Goal: Task Accomplishment & Management: Manage account settings

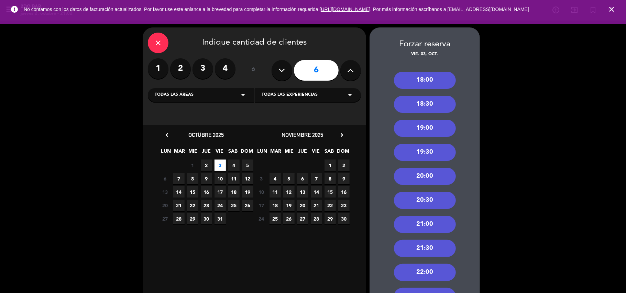
scroll to position [103, 0]
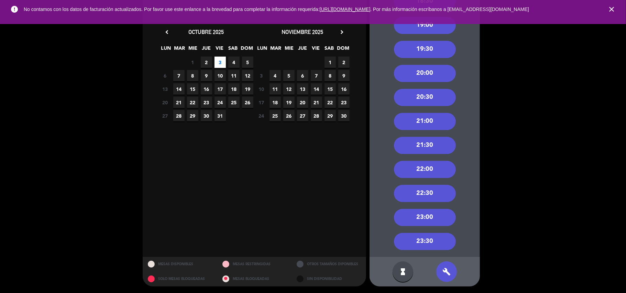
click at [611, 8] on icon "close" at bounding box center [611, 9] width 8 height 8
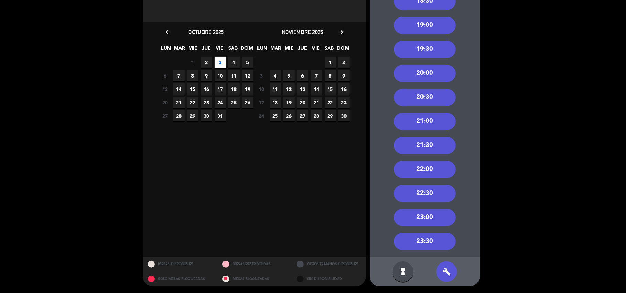
drag, startPoint x: 579, startPoint y: 60, endPoint x: 581, endPoint y: 178, distance: 117.2
click at [578, 65] on div "close Indique cantidad de clientes 1 2 3 4 ó 6 Todas las áreas arrow_drop_down …" at bounding box center [313, 106] width 626 height 376
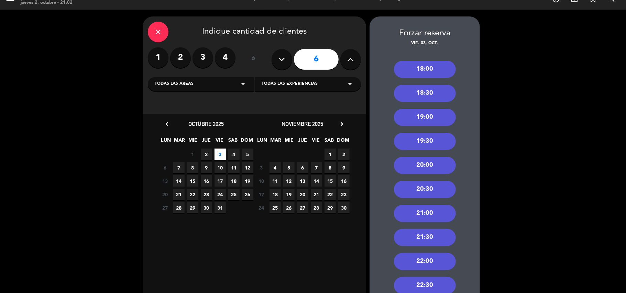
scroll to position [0, 0]
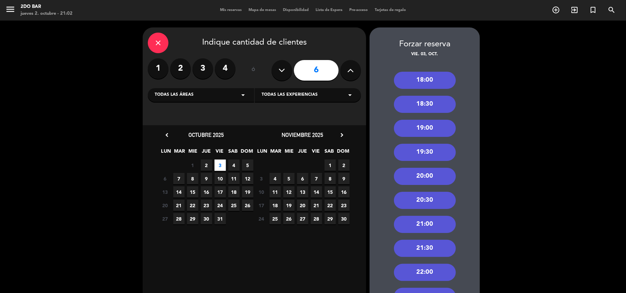
click at [163, 42] on div "close" at bounding box center [158, 43] width 21 height 21
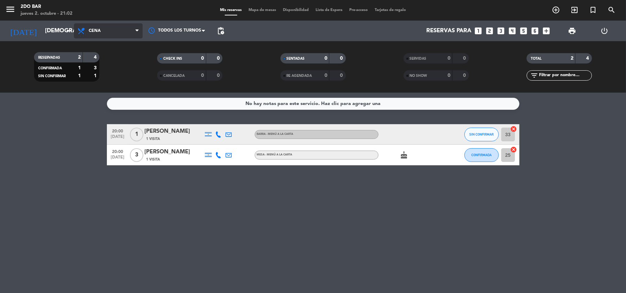
click at [106, 25] on span "Cena" at bounding box center [108, 30] width 69 height 15
click at [118, 45] on div "menu 2do Bar [DATE] 2. octubre - 21:02 Mis reservas Mapa de mesas Disponibilida…" at bounding box center [313, 46] width 626 height 93
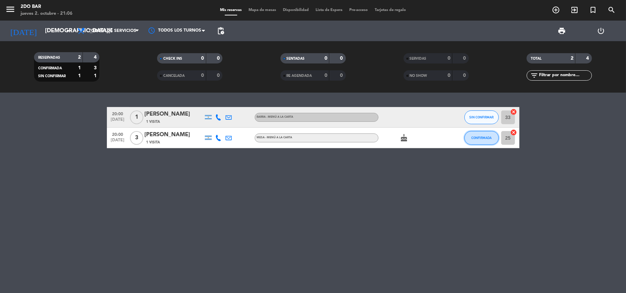
click at [479, 137] on span "CONFIRMADA" at bounding box center [481, 138] width 20 height 4
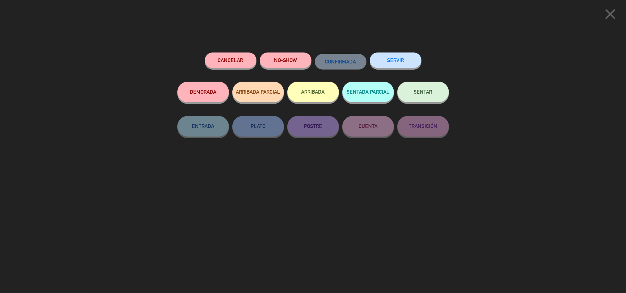
click at [220, 57] on button "Cancelar" at bounding box center [231, 60] width 52 height 15
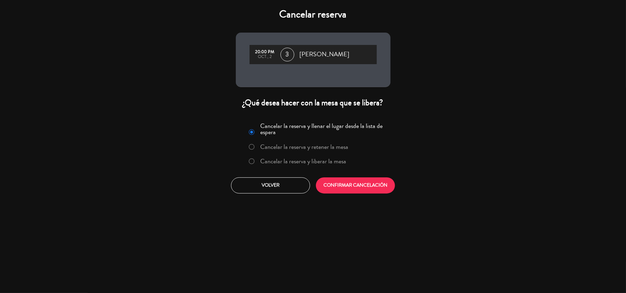
click at [288, 163] on label "Cancelar la reserva y liberar la mesa" at bounding box center [303, 161] width 86 height 6
click at [363, 190] on button "CONFIRMAR CANCELACIÓN" at bounding box center [355, 186] width 79 height 16
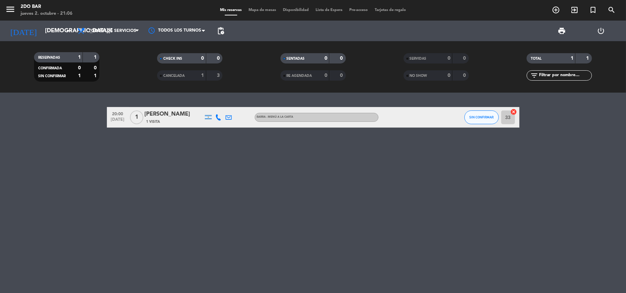
click at [158, 124] on span "1 Visita" at bounding box center [153, 121] width 14 height 5
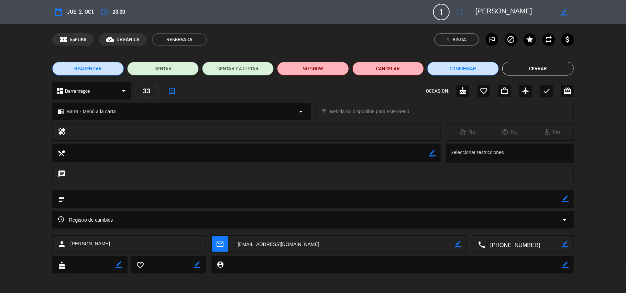
click at [528, 244] on textarea at bounding box center [523, 244] width 77 height 17
click at [537, 227] on span "content_paste" at bounding box center [536, 227] width 5 height 5
click at [523, 65] on button "Cerrar" at bounding box center [537, 69] width 71 height 14
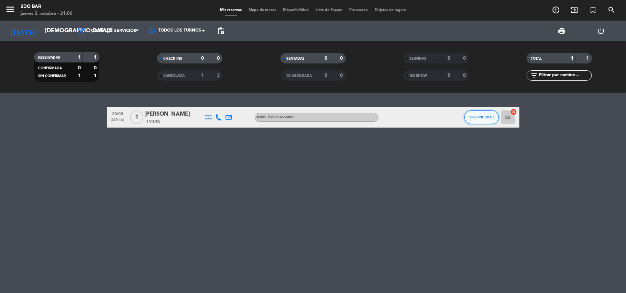
click at [473, 114] on button "SIN CONFIRMAR" at bounding box center [481, 118] width 34 height 14
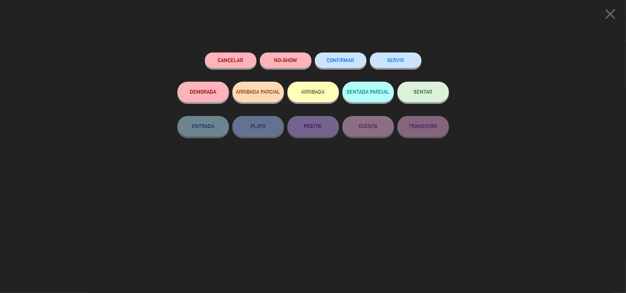
click at [223, 53] on div "Cancelar" at bounding box center [231, 67] width 52 height 29
click at [226, 65] on button "Cancelar" at bounding box center [231, 60] width 52 height 15
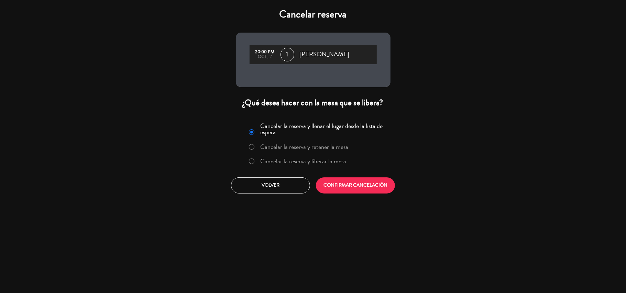
click at [332, 165] on label "Cancelar la reserva y liberar la mesa" at bounding box center [303, 161] width 86 height 6
click at [344, 188] on button "CONFIRMAR CANCELACIÓN" at bounding box center [355, 186] width 79 height 16
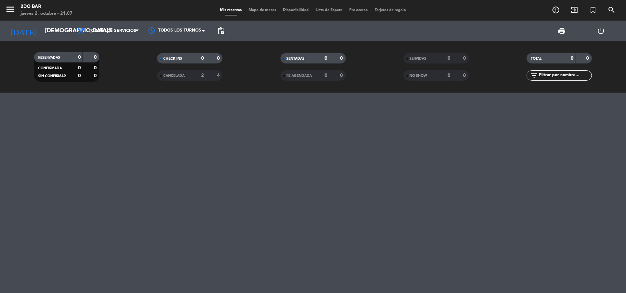
click at [35, 7] on div "2do Bar" at bounding box center [47, 6] width 52 height 7
click at [12, 10] on icon "menu" at bounding box center [10, 9] width 10 height 10
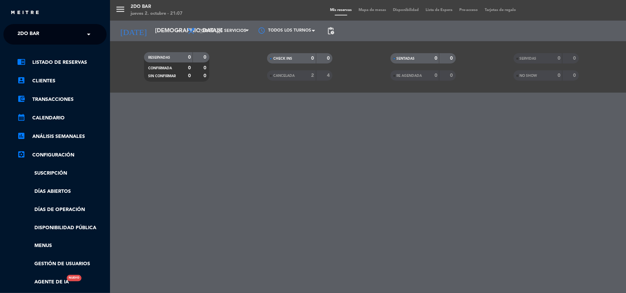
click at [142, 10] on div "menu 2do Bar [DATE] 2. octubre - 21:07 Mis reservas Mapa de mesas Disponibilida…" at bounding box center [423, 146] width 626 height 293
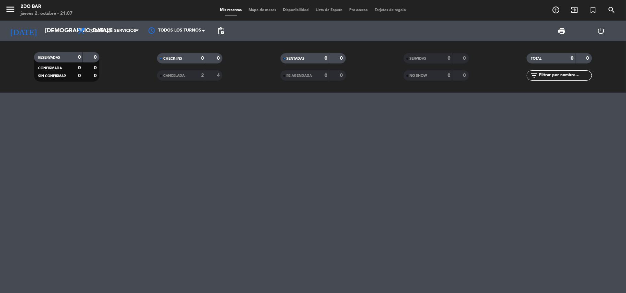
click at [29, 6] on div "2do Bar" at bounding box center [47, 6] width 52 height 7
click at [13, 6] on icon "menu" at bounding box center [10, 9] width 10 height 10
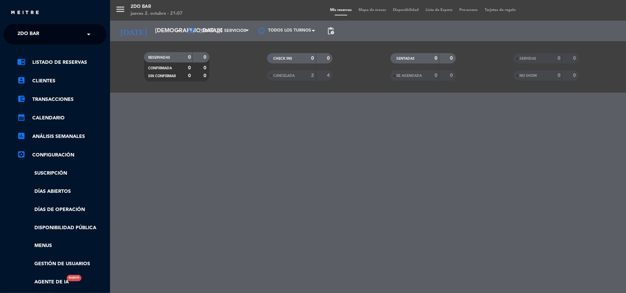
click at [66, 37] on input "text" at bounding box center [56, 34] width 84 height 15
click at [70, 54] on div "2do Bar" at bounding box center [55, 53] width 102 height 10
click at [85, 36] on span at bounding box center [91, 34] width 12 height 14
click at [127, 101] on div "menu 2do Bar [DATE] 2. octubre - 21:07 Mis reservas Mapa de mesas Disponibilida…" at bounding box center [423, 146] width 626 height 293
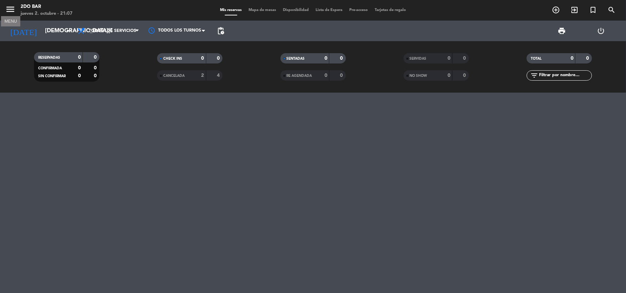
click at [9, 8] on icon "menu" at bounding box center [10, 9] width 10 height 10
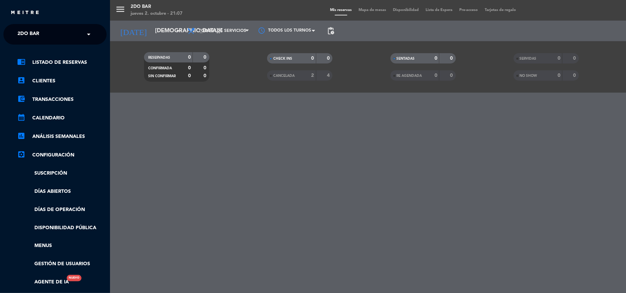
scroll to position [0, 2]
drag, startPoint x: 108, startPoint y: 66, endPoint x: 120, endPoint y: 119, distance: 53.6
click at [120, 118] on div "close × 2do Bar × chrome_reader_mode Listado de Reservas account_box Clientes a…" at bounding box center [313, 146] width 626 height 293
click at [120, 119] on div "menu 2do Bar [DATE] 2. octubre - 21:07 Mis reservas Mapa de mesas Disponibilida…" at bounding box center [423, 146] width 626 height 293
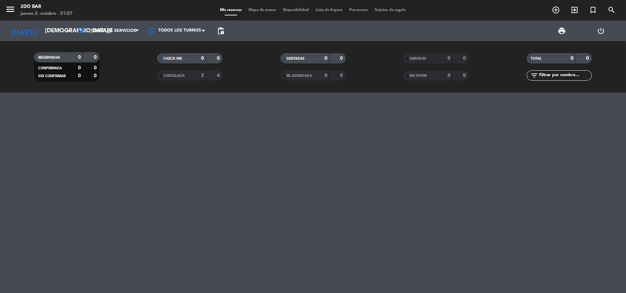
click at [597, 27] on icon "power_settings_new" at bounding box center [601, 31] width 8 height 8
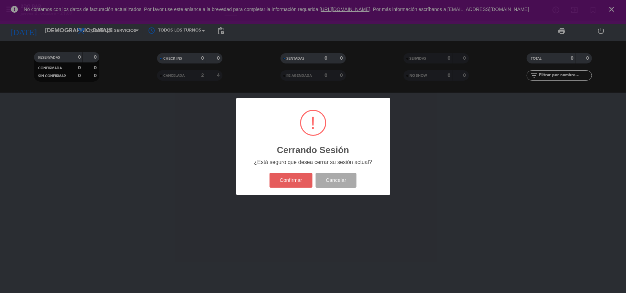
click at [304, 185] on button "Confirmar" at bounding box center [290, 180] width 43 height 15
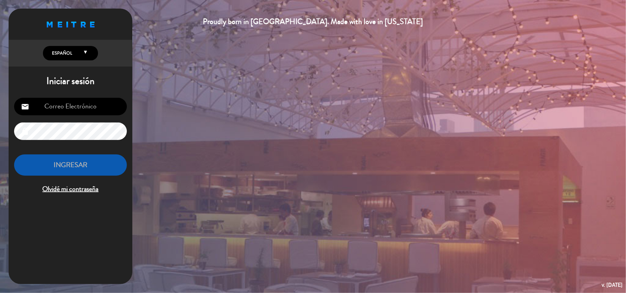
type input "[EMAIL_ADDRESS][DOMAIN_NAME]"
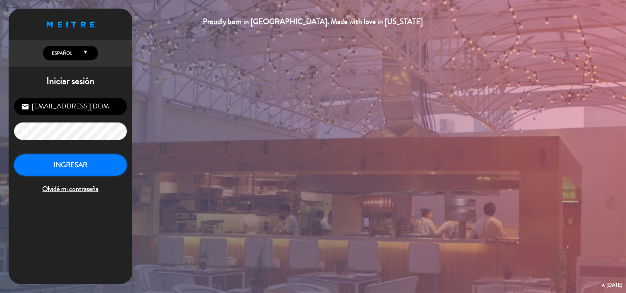
click at [47, 168] on button "INGRESAR" at bounding box center [70, 166] width 113 height 22
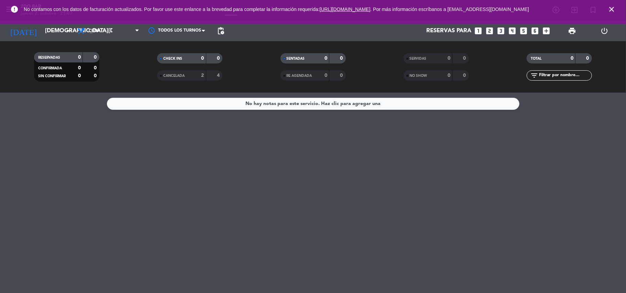
click at [613, 4] on span "close" at bounding box center [611, 9] width 19 height 19
click at [612, 9] on icon "close" at bounding box center [611, 9] width 8 height 8
click at [55, 27] on input "[DEMOGRAPHIC_DATA][DATE]" at bounding box center [79, 30] width 74 height 13
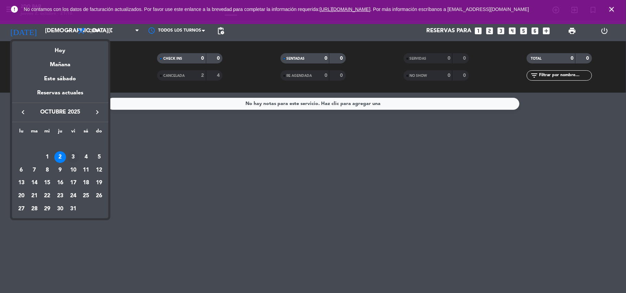
click at [74, 156] on div "3" at bounding box center [73, 158] width 12 height 12
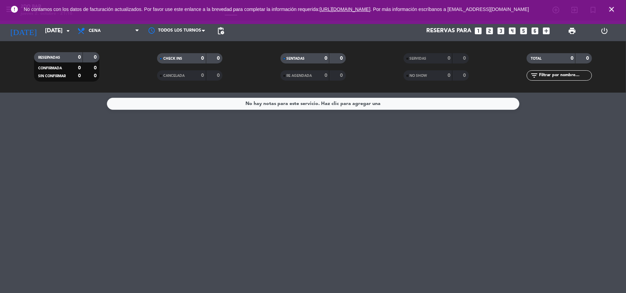
click at [610, 7] on icon "close" at bounding box center [611, 9] width 8 height 8
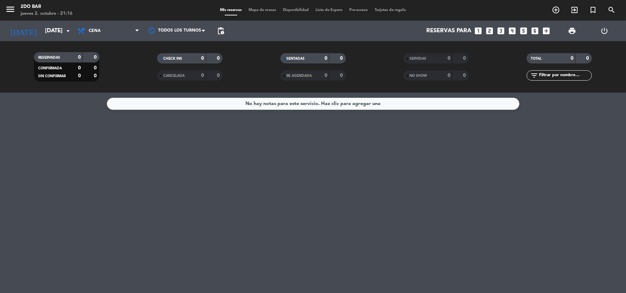
click at [87, 21] on div "Todos los servicios Cena Cena Todos los servicios Cena" at bounding box center [108, 31] width 69 height 21
click at [100, 27] on span "Cena" at bounding box center [108, 30] width 69 height 15
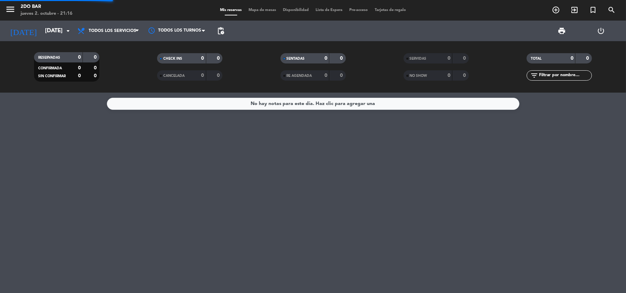
click at [116, 51] on div "menu 2do Bar [DATE] 2. octubre - 21:16 Mis reservas Mapa de mesas Disponibilida…" at bounding box center [313, 46] width 626 height 93
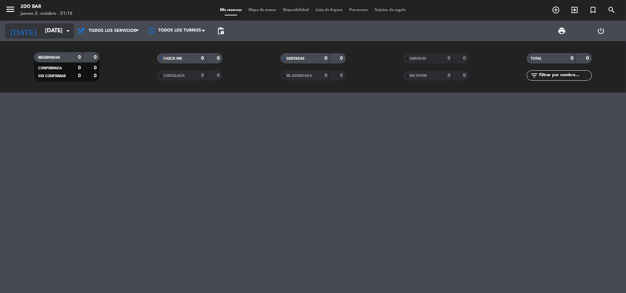
click at [66, 33] on icon "arrow_drop_down" at bounding box center [68, 31] width 8 height 8
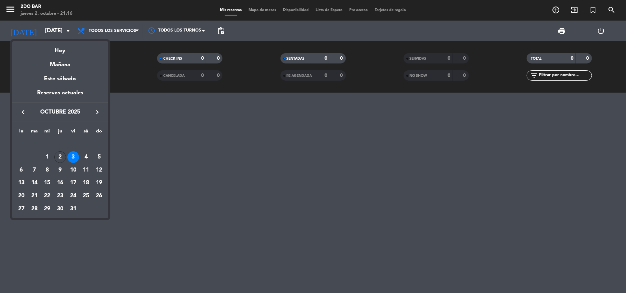
click at [88, 156] on div "4" at bounding box center [86, 158] width 12 height 12
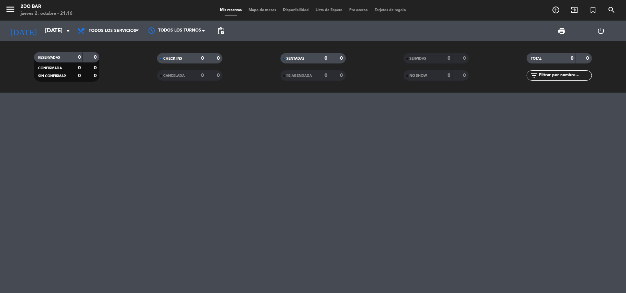
type input "[DATE]"
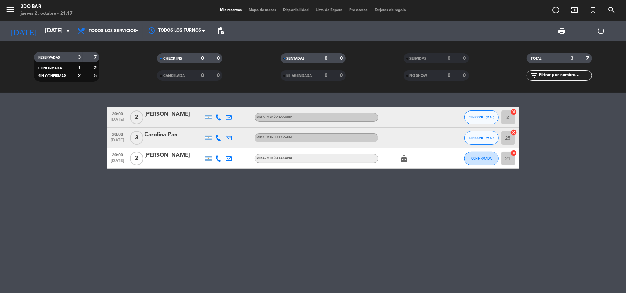
click at [155, 111] on div "[PERSON_NAME]" at bounding box center [174, 114] width 58 height 9
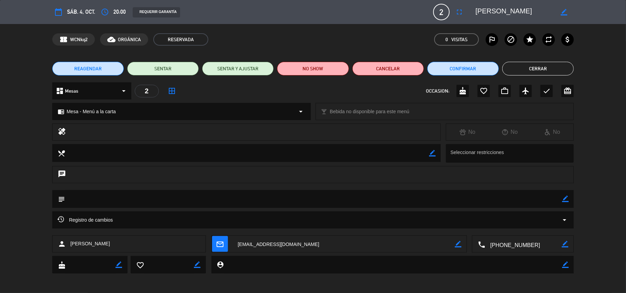
click at [292, 43] on div "confirmation_number WCNkq2 cloud_done ORGÁNICA RESERVADA 0 Visitas outlined_fla…" at bounding box center [313, 39] width 522 height 12
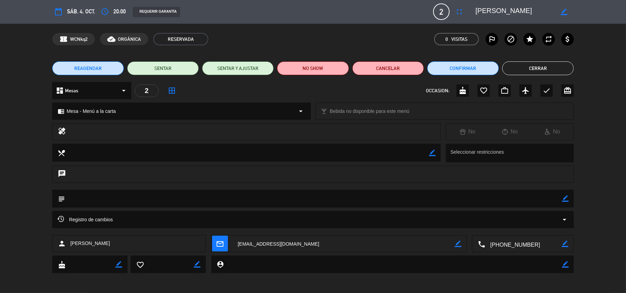
click at [540, 72] on button "Cerrar" at bounding box center [537, 69] width 71 height 14
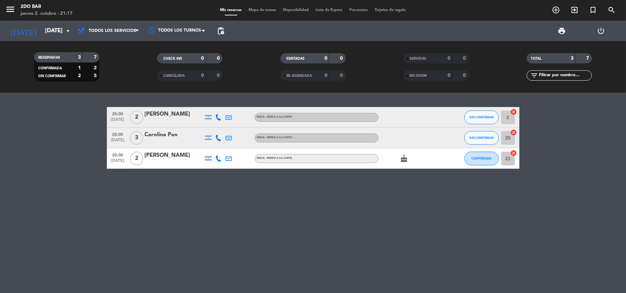
click at [508, 118] on input "2" at bounding box center [508, 118] width 14 height 14
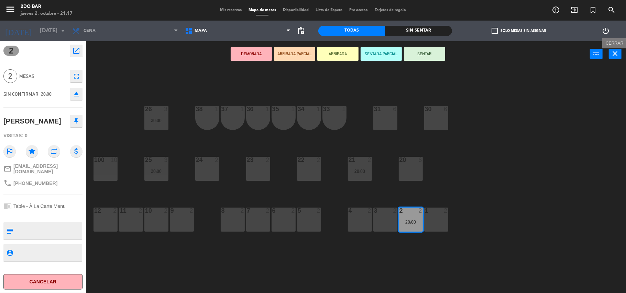
click at [612, 51] on icon "close" at bounding box center [615, 53] width 8 height 8
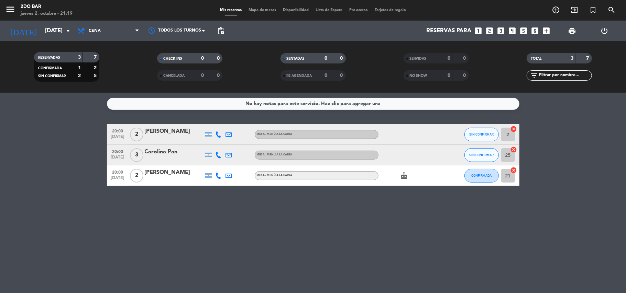
click at [603, 34] on icon "power_settings_new" at bounding box center [604, 31] width 8 height 8
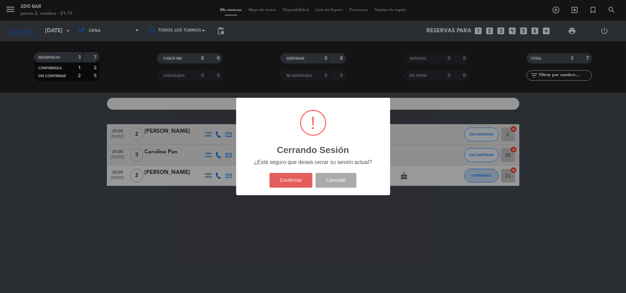
click at [293, 186] on button "Confirmar" at bounding box center [290, 180] width 43 height 15
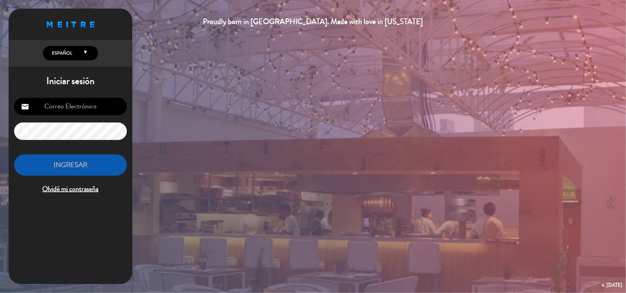
type input "[EMAIL_ADDRESS][DOMAIN_NAME]"
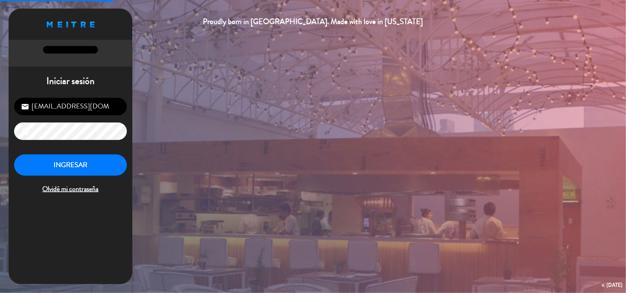
click at [64, 99] on input "[EMAIL_ADDRESS][DOMAIN_NAME]" at bounding box center [70, 107] width 113 height 18
click at [78, 157] on button "INGRESAR" at bounding box center [70, 166] width 113 height 22
